Goal: Information Seeking & Learning: Learn about a topic

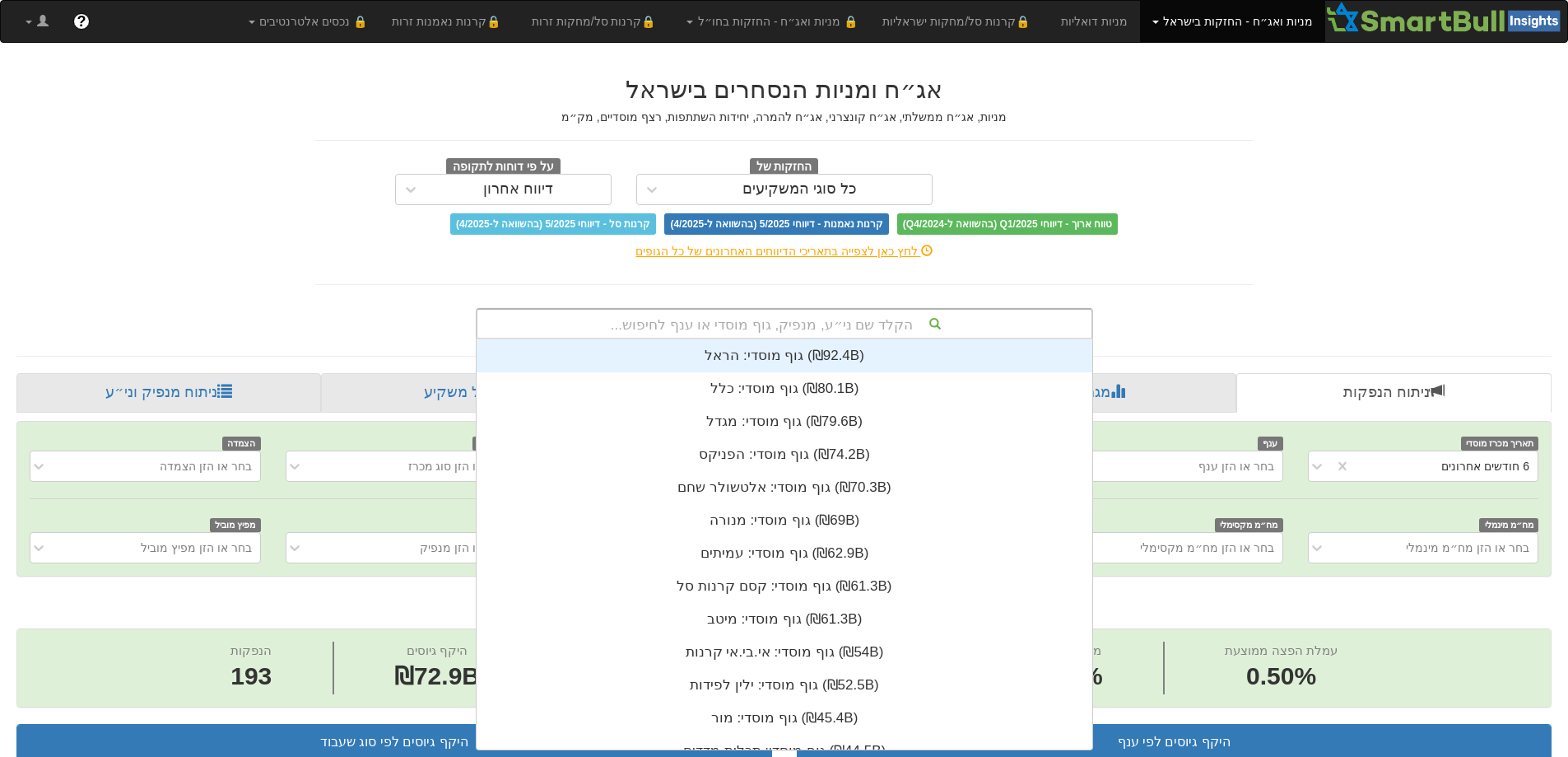
click at [822, 323] on div "הקלד שם ני״ע, מנפיק, גוף מוסדי או ענף לחיפוש..." at bounding box center [784, 324] width 614 height 28
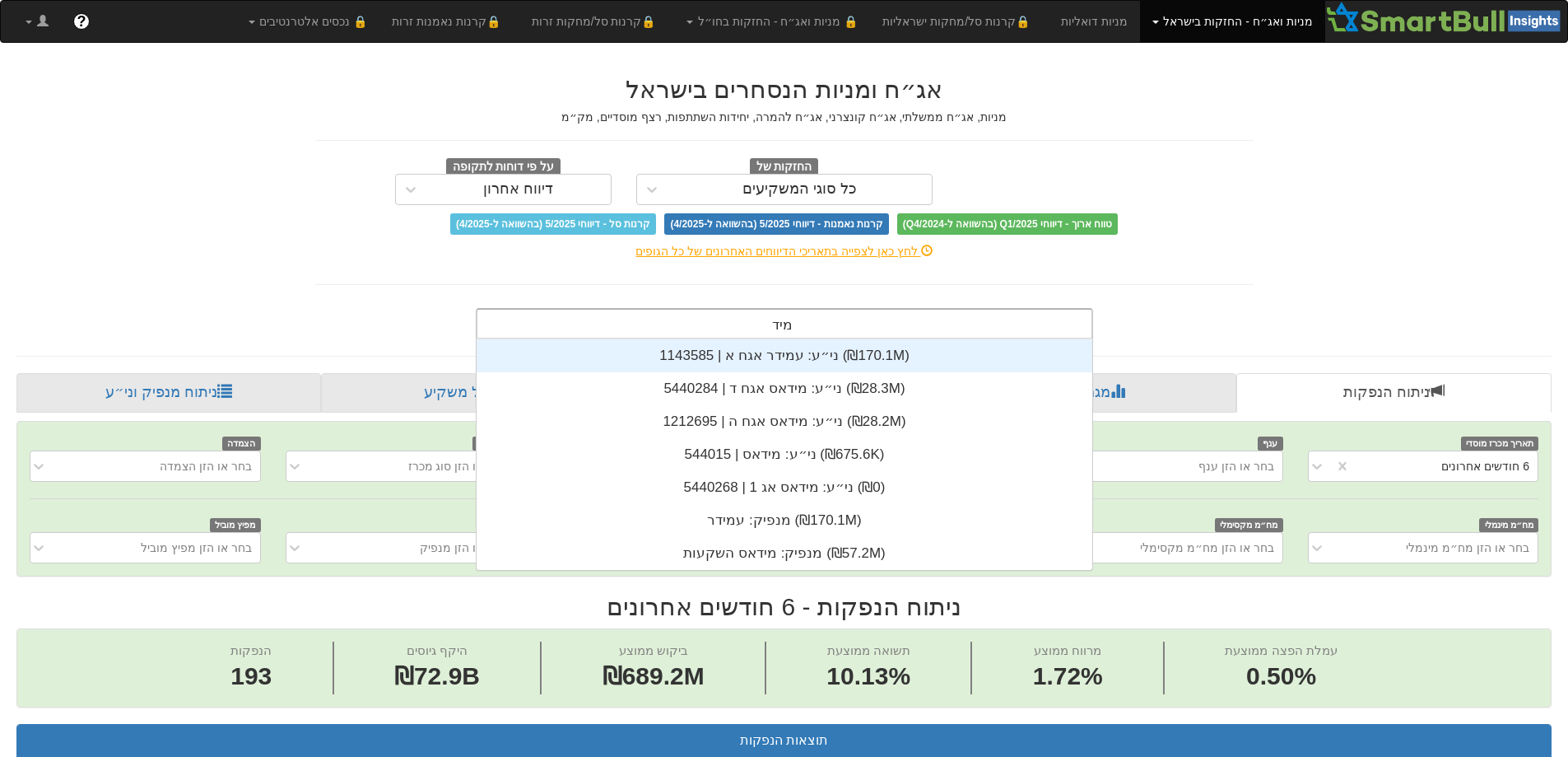
scroll to position [165, 0]
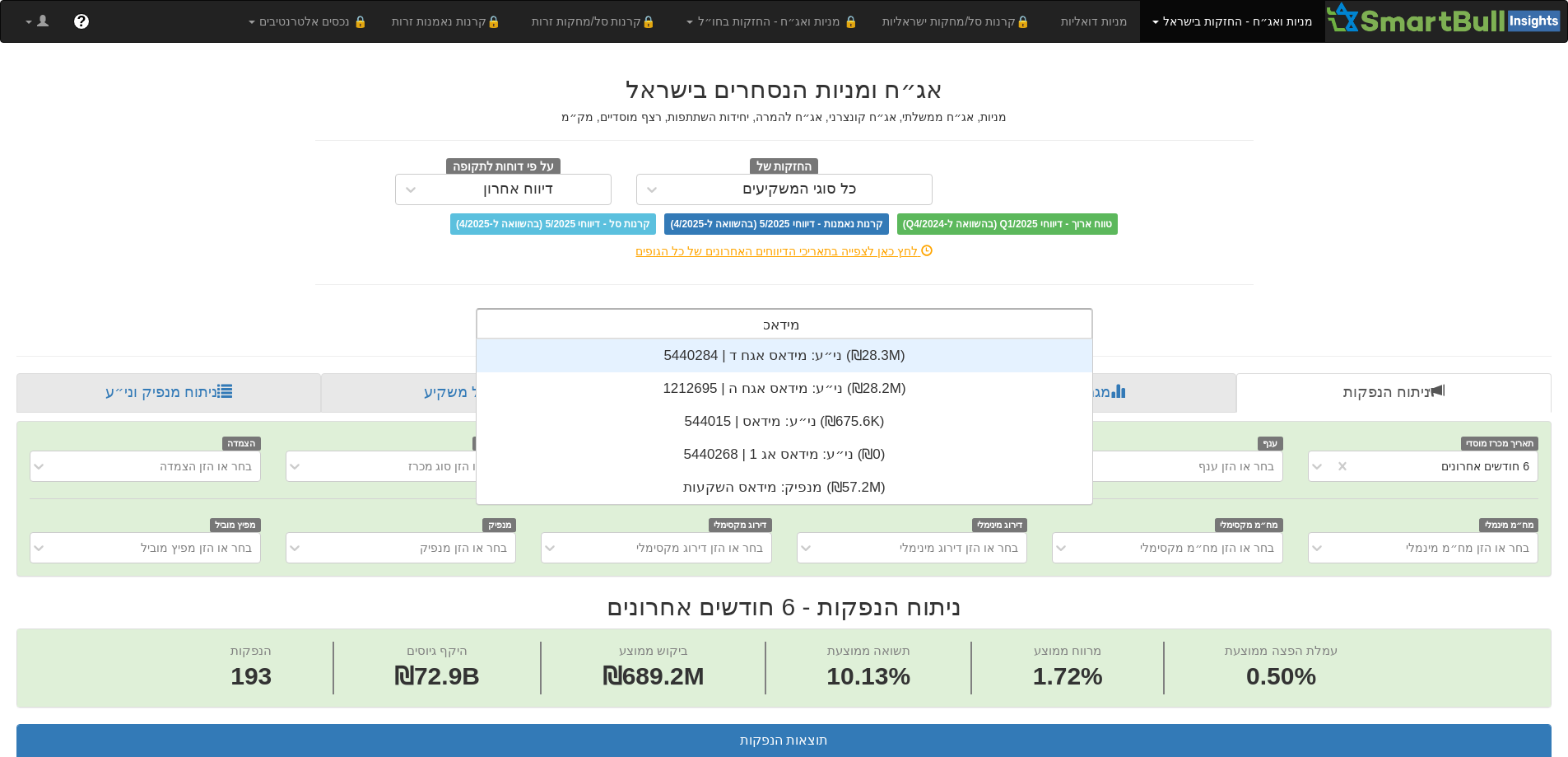
type input "מידאס"
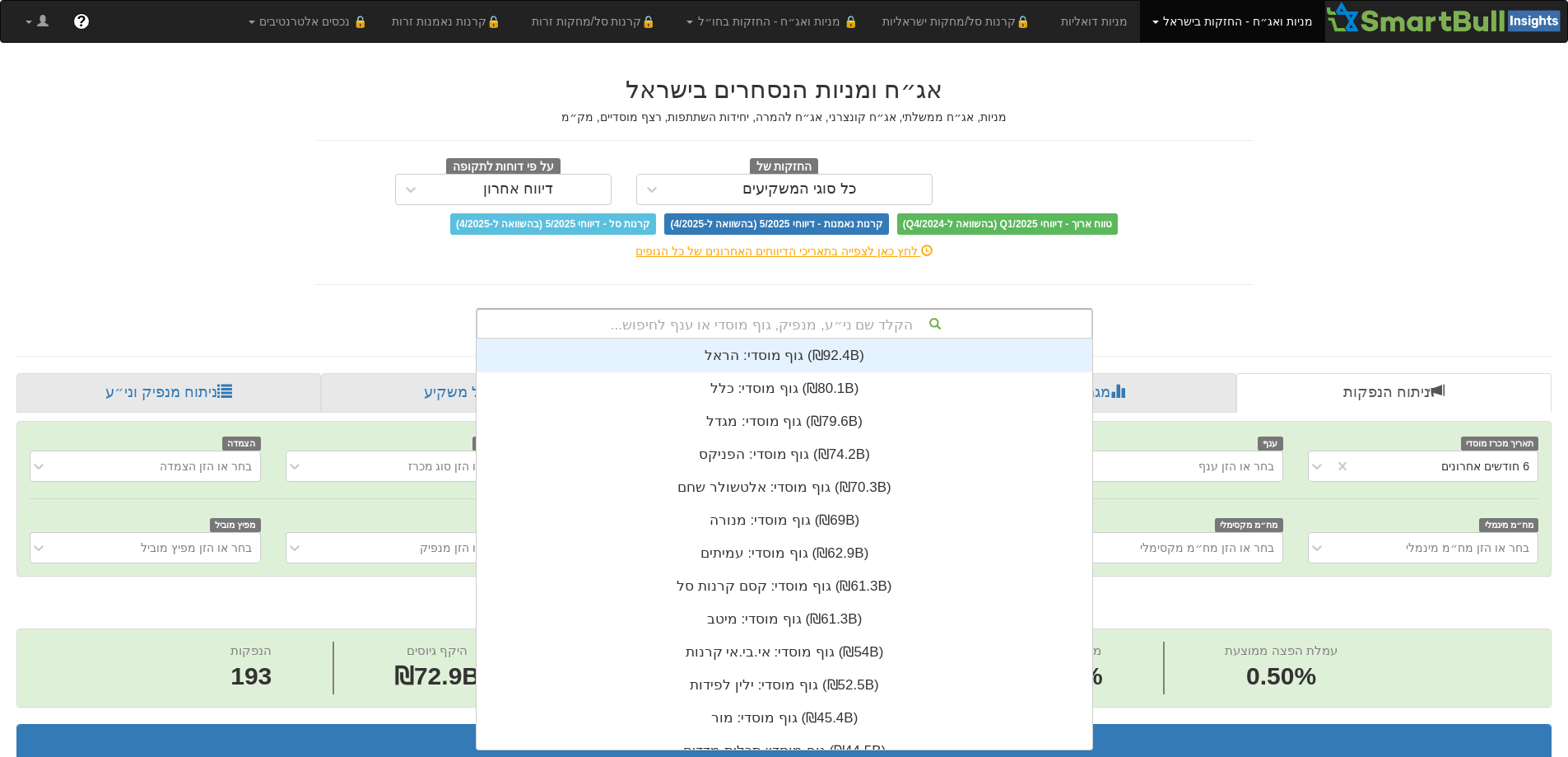
click at [888, 318] on div "הקלד שם ני״ע, מנפיק, גוף מוסדי או ענף לחיפוש..." at bounding box center [784, 324] width 614 height 28
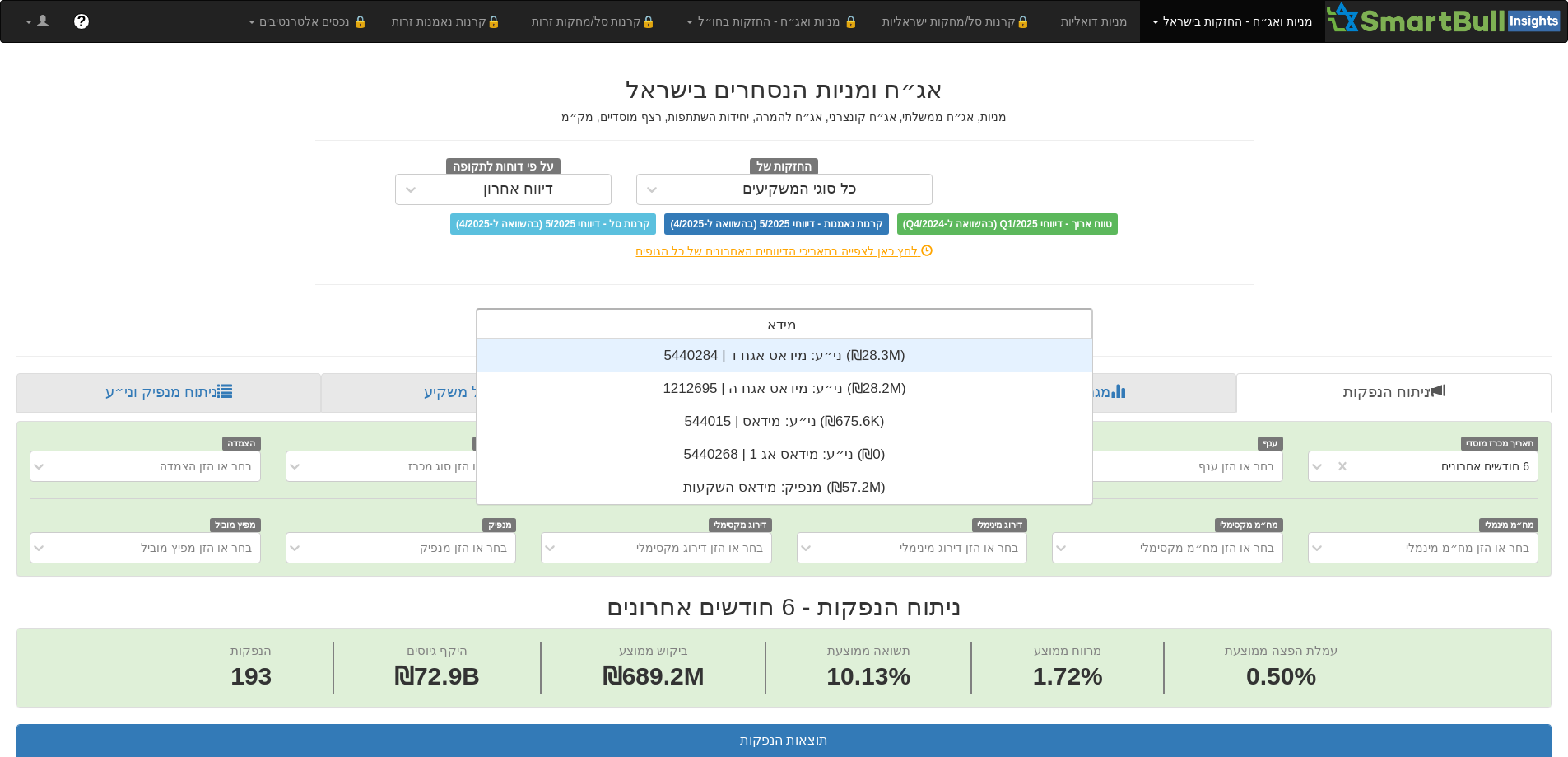
type input "מידאס"
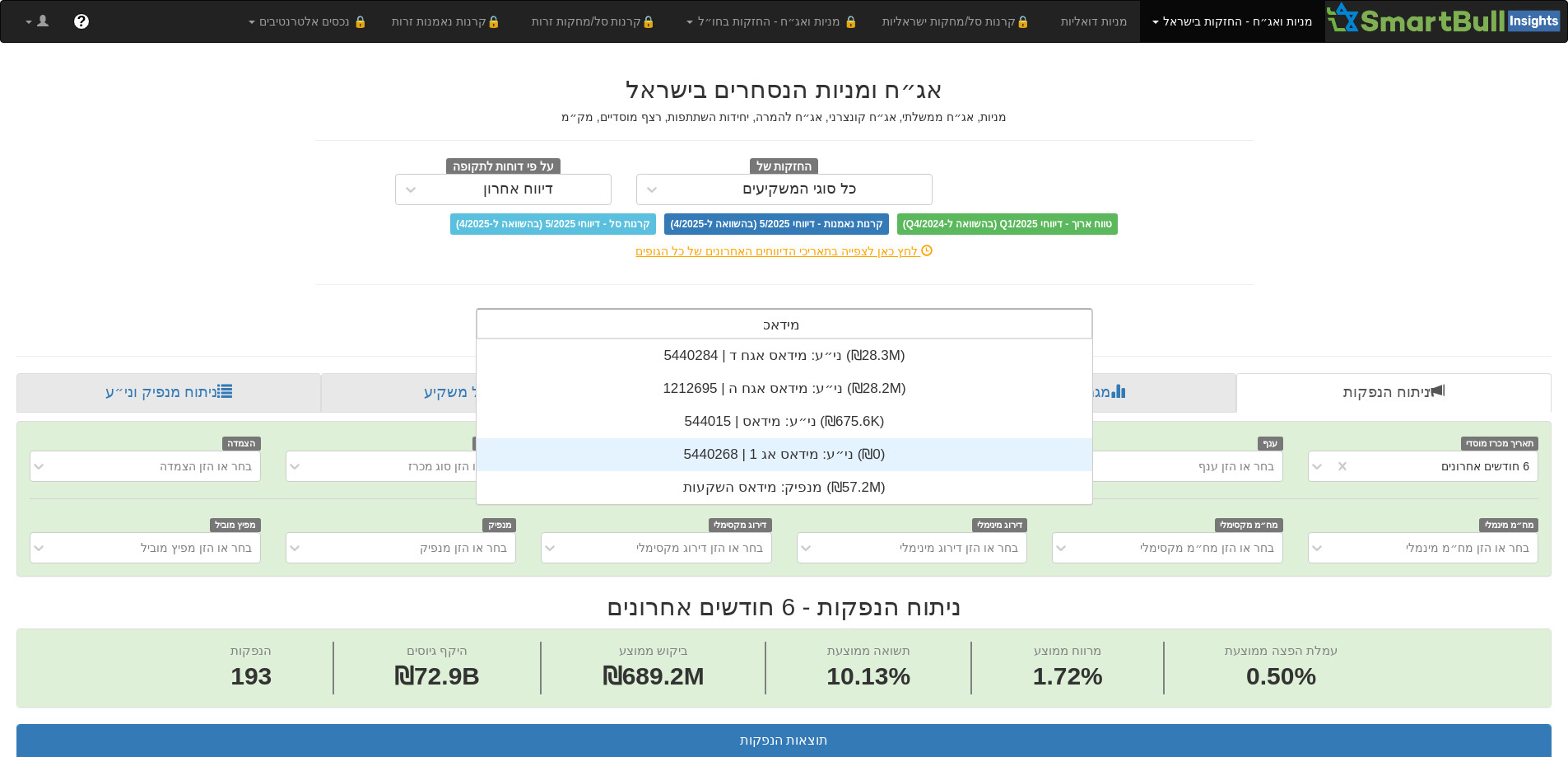
click at [801, 451] on div "ני״ע: ‏מידאס אג 1 | 5440268 ‎(₪0)‎" at bounding box center [784, 455] width 615 height 33
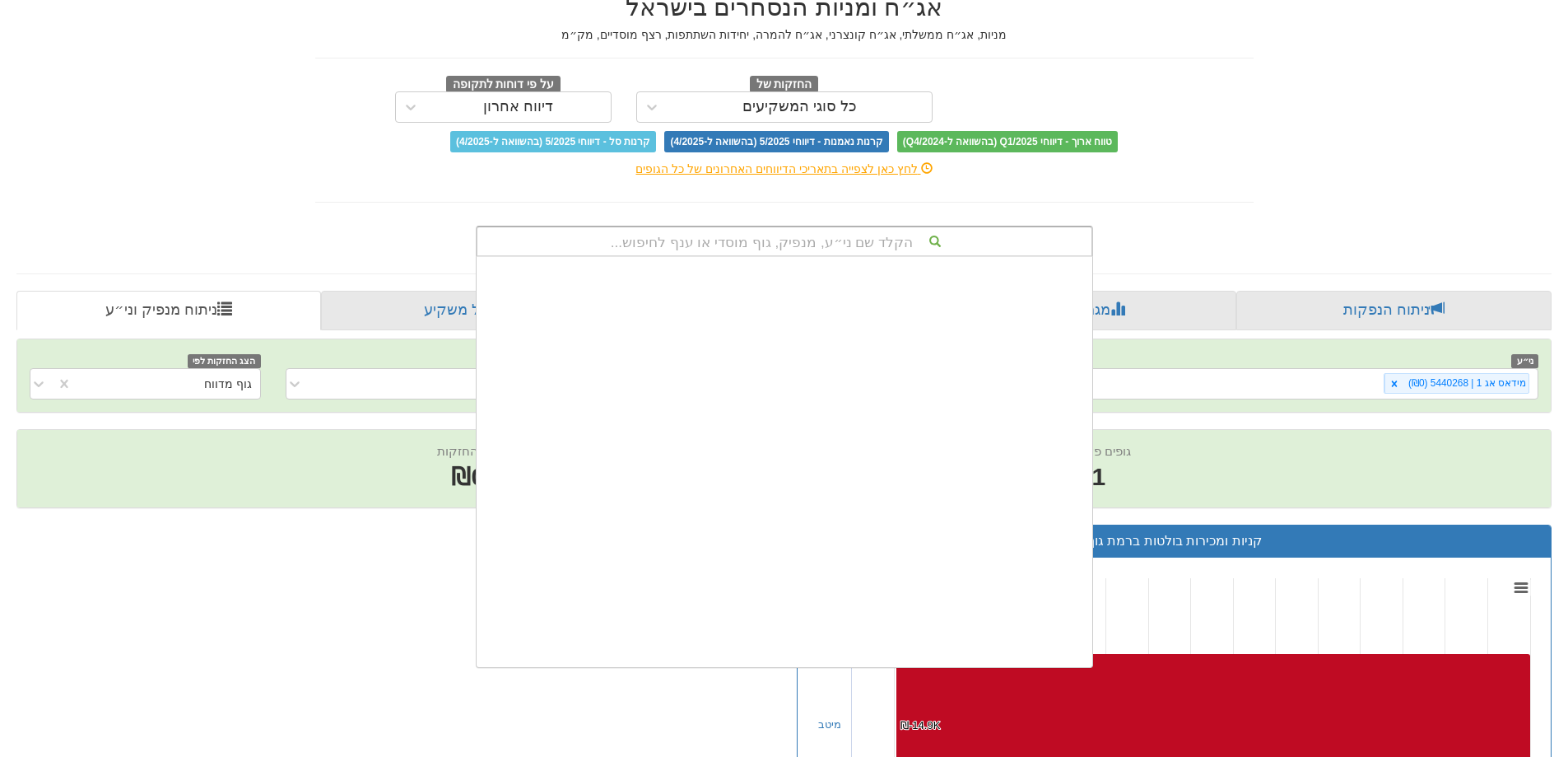
scroll to position [410, 0]
